Goal: Task Accomplishment & Management: Manage account settings

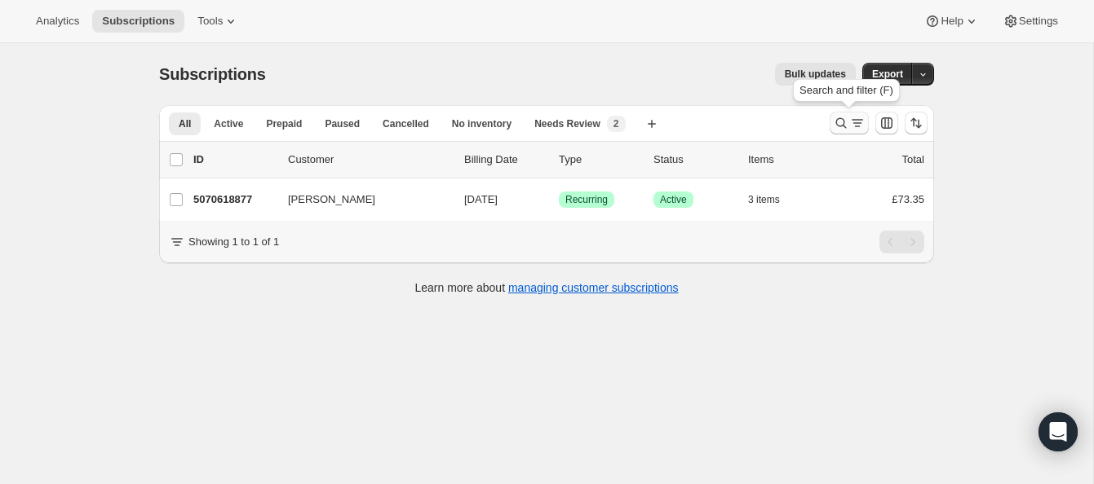
click at [840, 118] on icon "Search and filter results" at bounding box center [841, 123] width 16 height 16
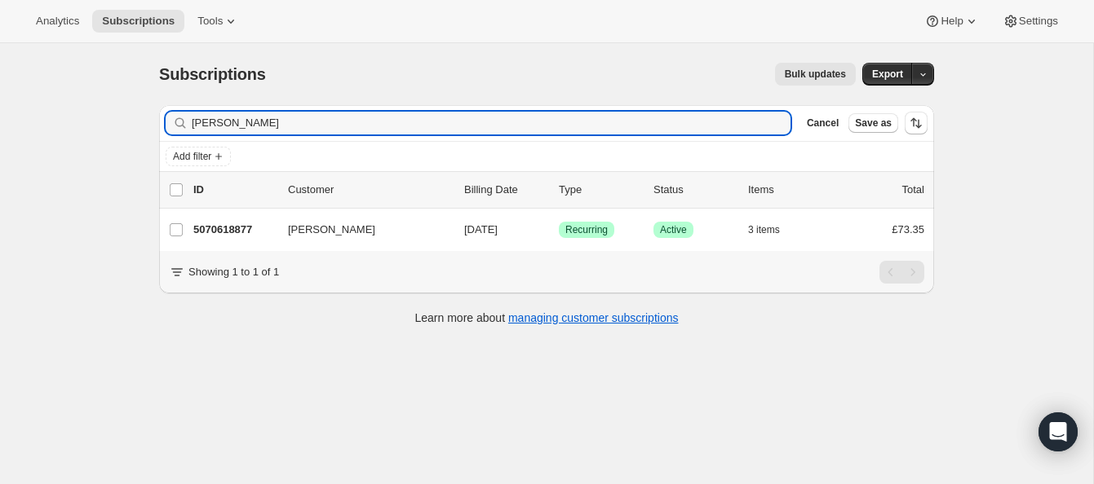
drag, startPoint x: 267, startPoint y: 124, endPoint x: 130, endPoint y: 114, distance: 137.4
click at [130, 114] on div "Subscriptions. This page is ready Subscriptions Bulk updates More actions Bulk …" at bounding box center [546, 285] width 1093 height 484
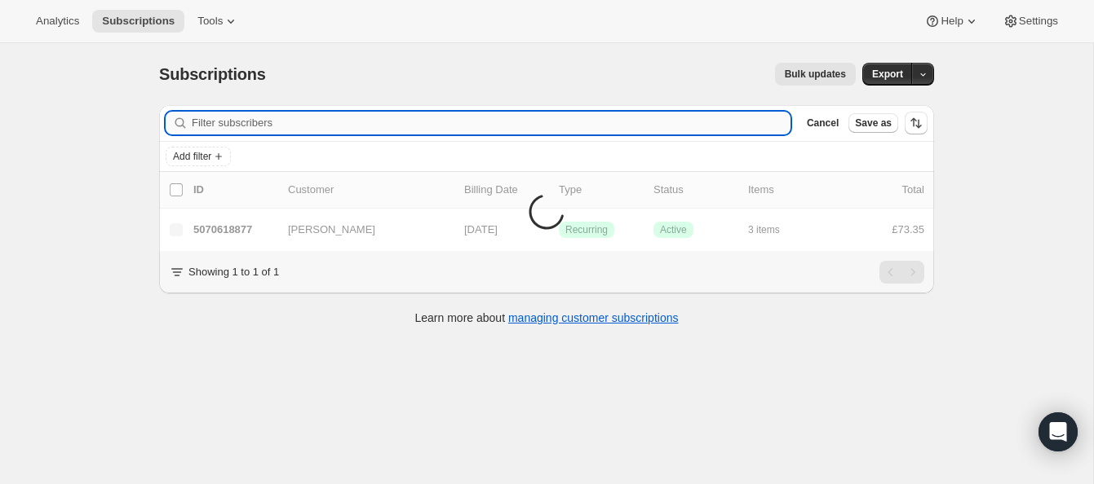
click at [236, 122] on input "Filter subscribers" at bounding box center [491, 123] width 599 height 23
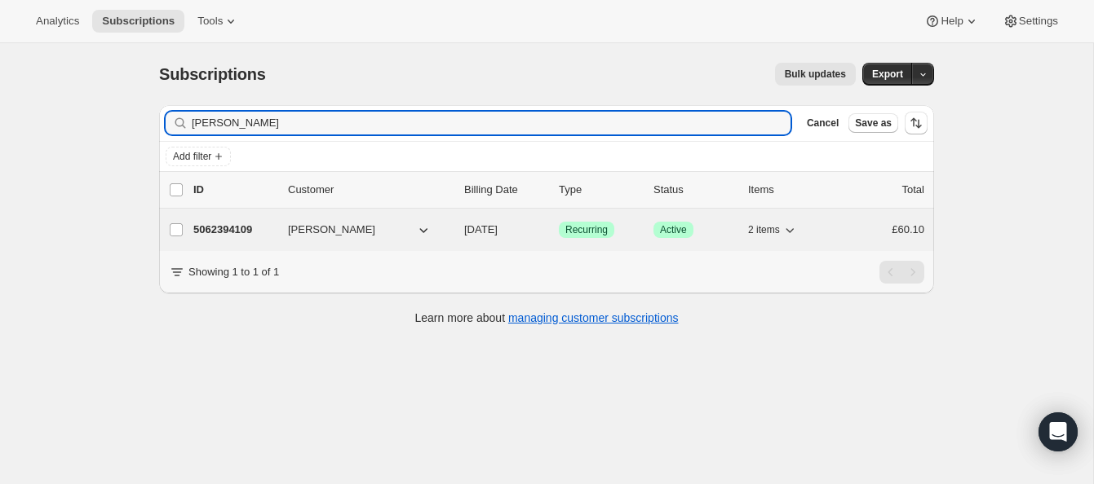
type input "[PERSON_NAME]"
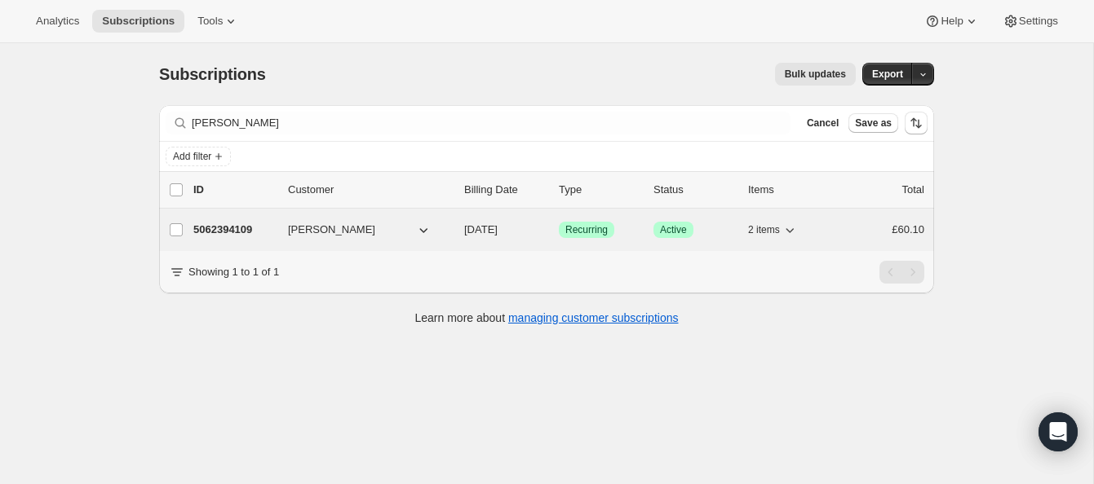
click at [260, 227] on p "5062394109" at bounding box center [234, 230] width 82 height 16
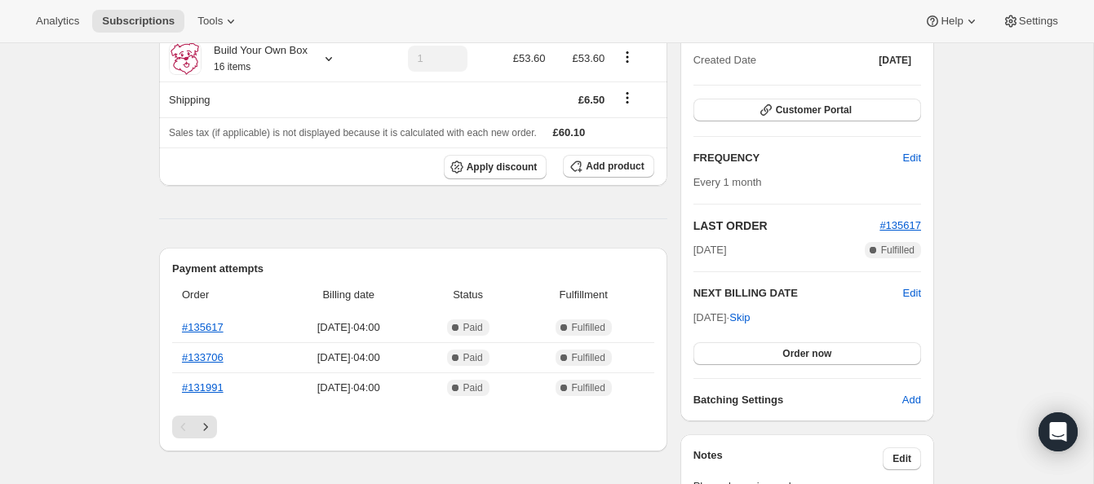
scroll to position [196, 0]
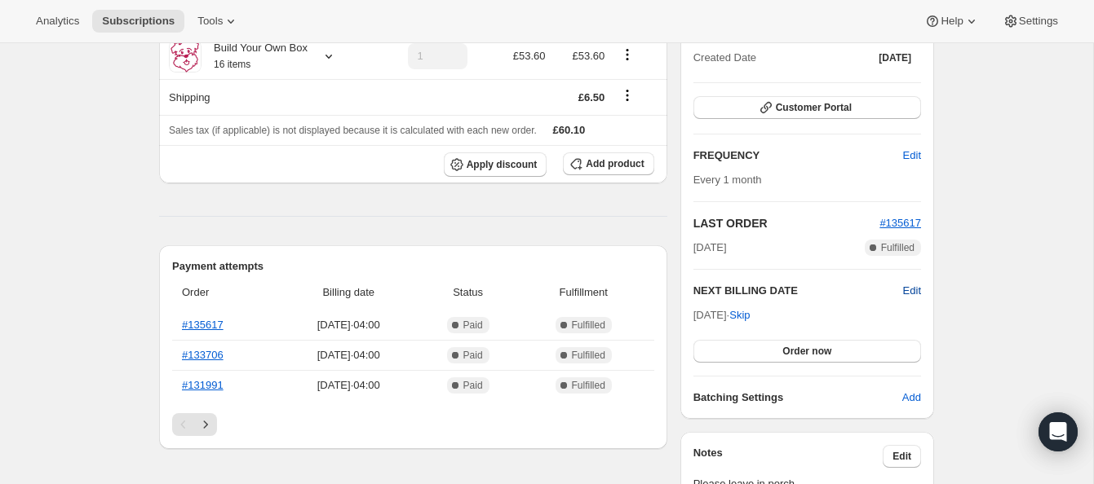
click at [912, 289] on span "Edit" at bounding box center [912, 291] width 18 height 16
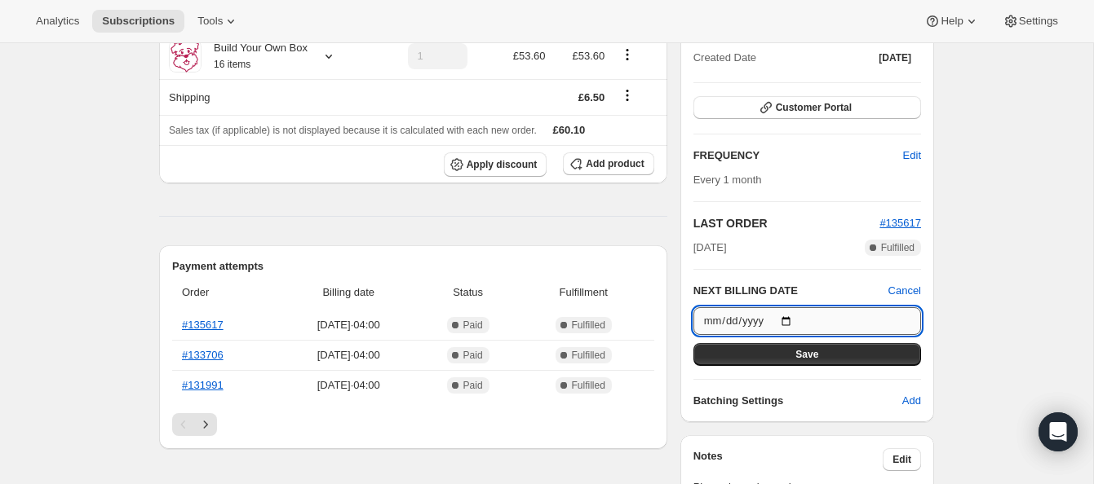
click at [793, 318] on input "[DATE]" at bounding box center [807, 321] width 228 height 28
click at [792, 321] on input "[DATE]" at bounding box center [807, 322] width 228 height 28
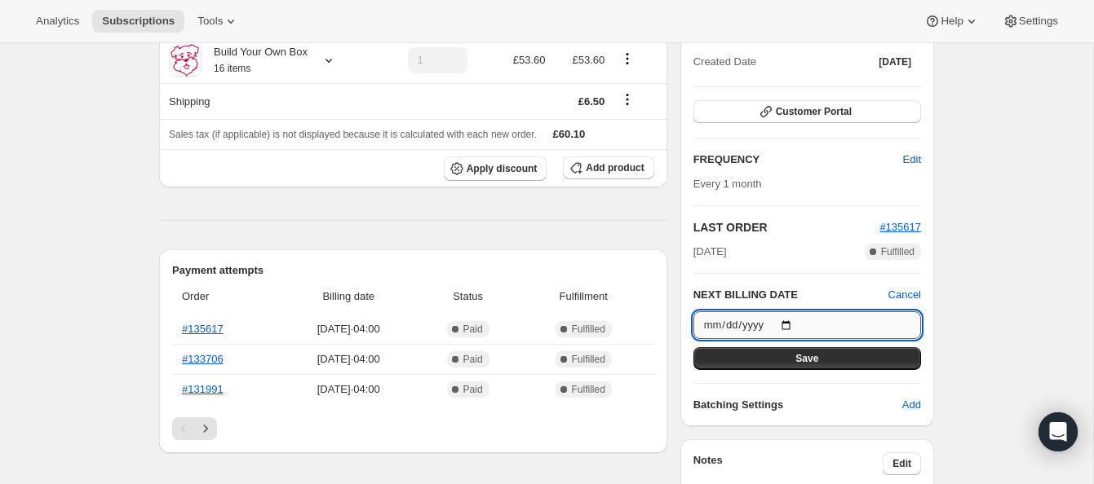
scroll to position [191, 0]
click at [790, 325] on input "[DATE]" at bounding box center [807, 326] width 228 height 28
type input "[DATE]"
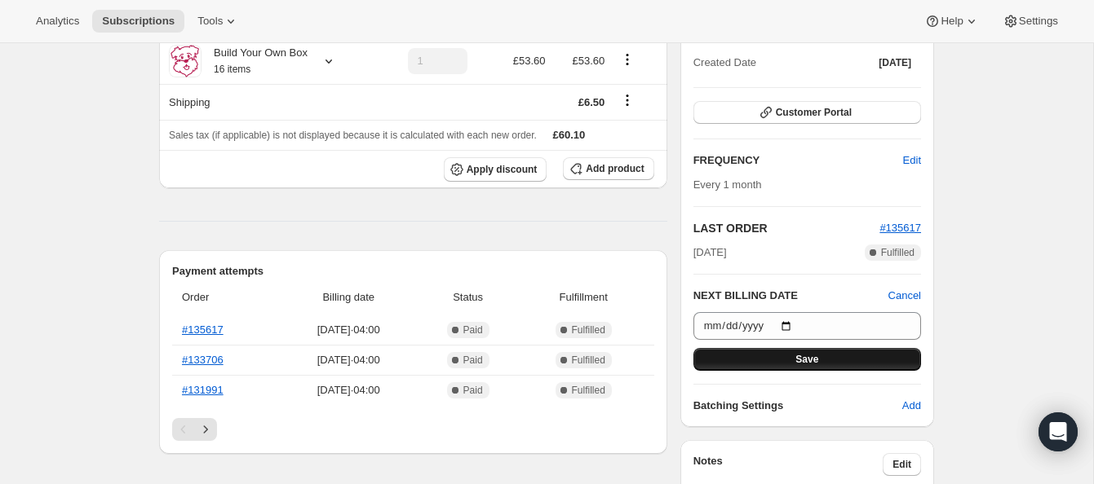
click at [800, 353] on span "Save" at bounding box center [806, 359] width 23 height 13
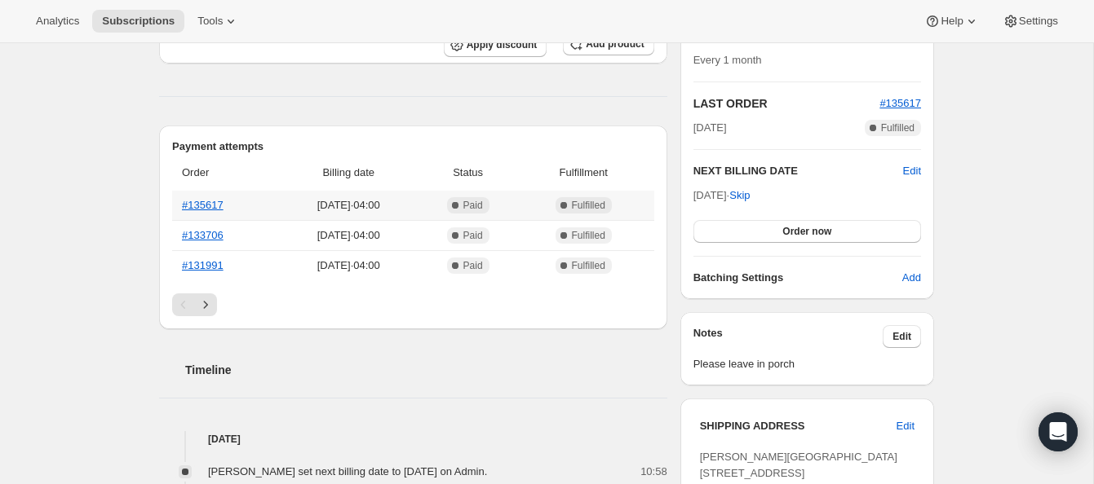
scroll to position [388, 0]
